Goal: Information Seeking & Learning: Learn about a topic

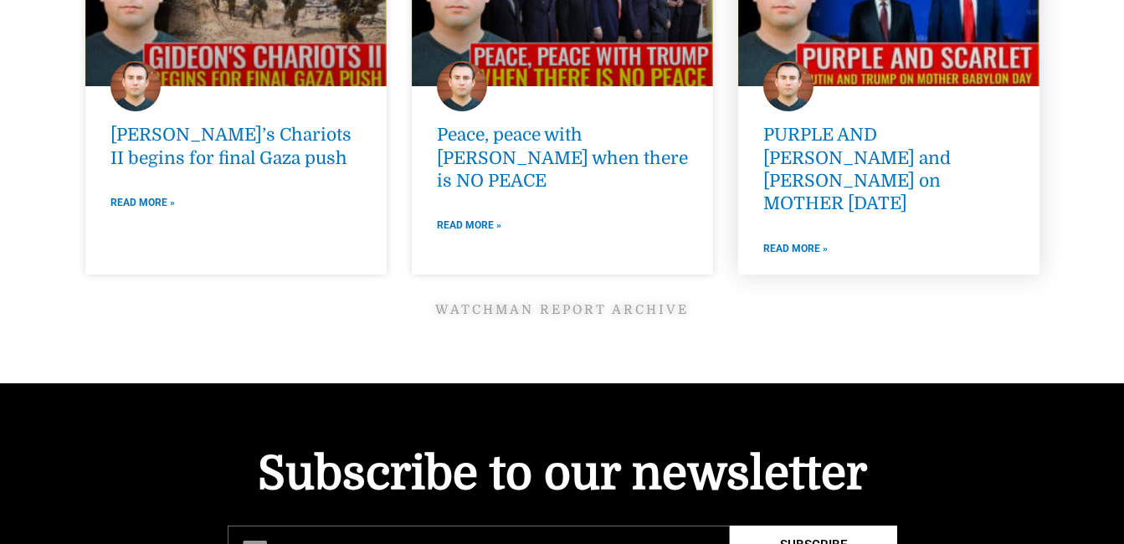
scroll to position [2394, 0]
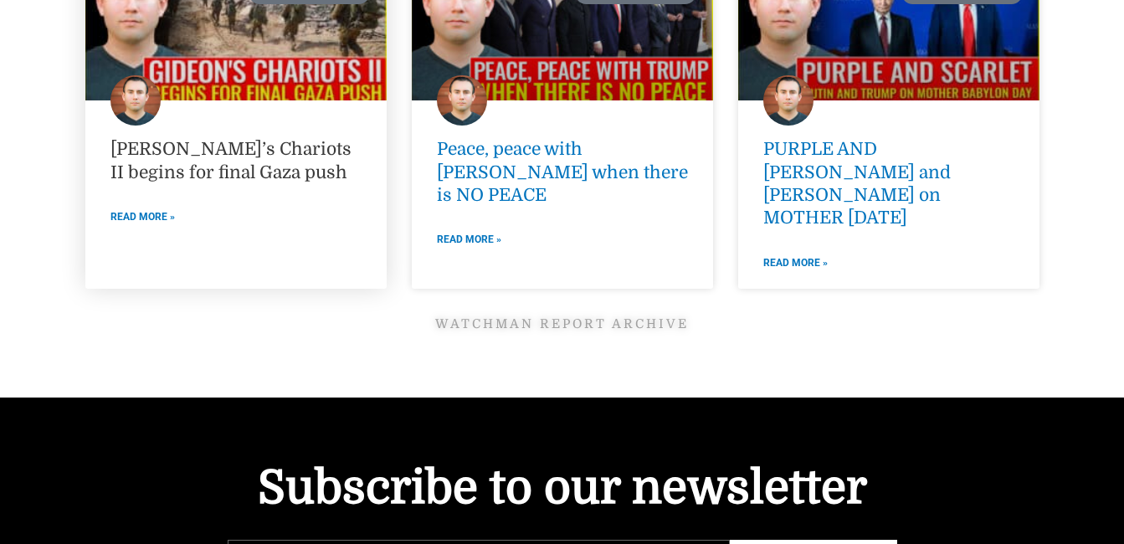
click at [232, 149] on link "[PERSON_NAME]’s Chariots II begins for final Gaza push" at bounding box center [230, 160] width 241 height 43
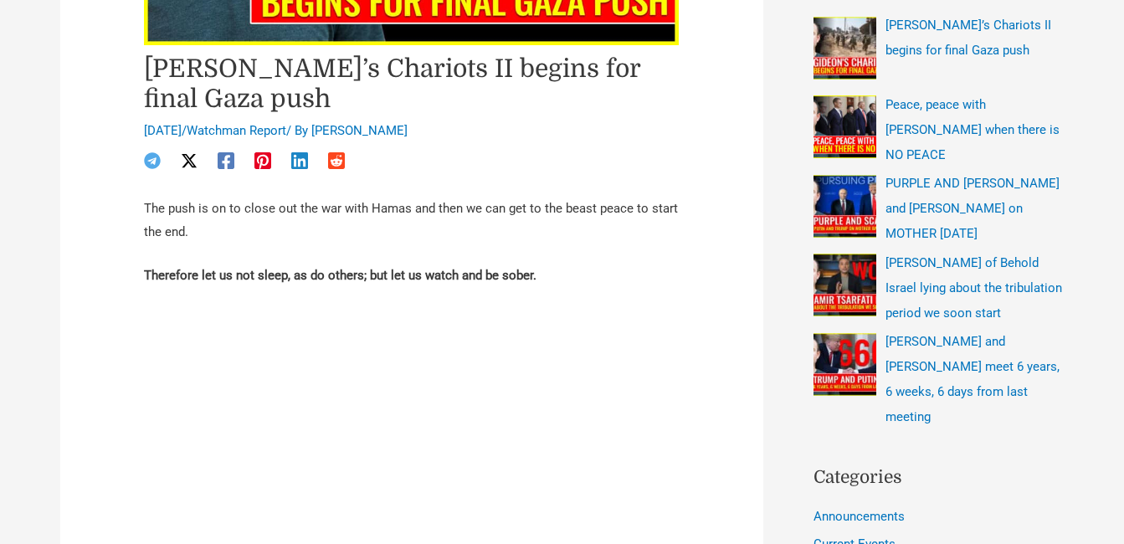
scroll to position [472, 0]
